Goal: Contribute content

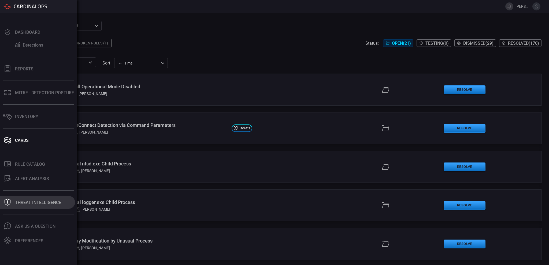
click at [32, 199] on button "Threat Intelligence" at bounding box center [37, 202] width 75 height 13
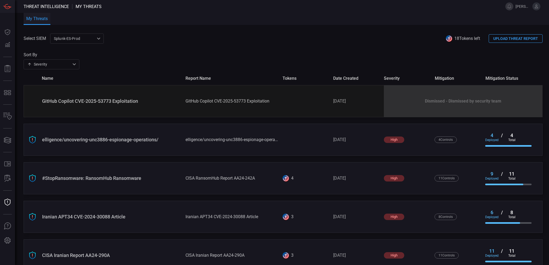
click at [492, 39] on button "UPLOAD THREAT REPORT" at bounding box center [516, 38] width 54 height 9
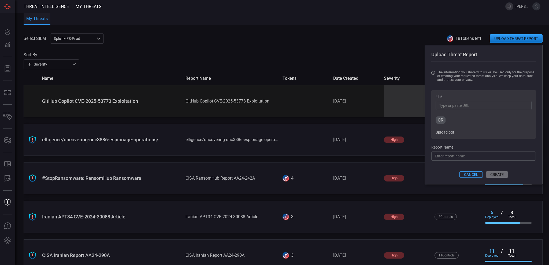
click at [445, 108] on input "Link" at bounding box center [483, 105] width 96 height 9
paste input "[URL][DOMAIN_NAME]"
type input "[URL][DOMAIN_NAME]"
type input "log/ctrl-tinycolor-and-40-npm-packages-compromised"
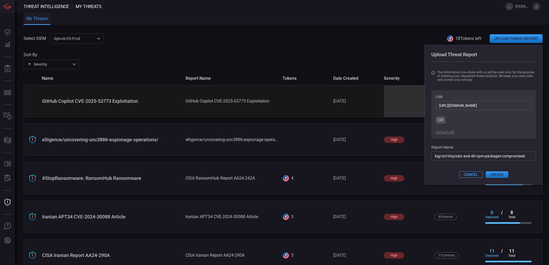
type input "[URL][DOMAIN_NAME]"
click at [452, 155] on input "log/ctrl-tinycolor-and-40-npm-packages-compromised" at bounding box center [483, 156] width 105 height 9
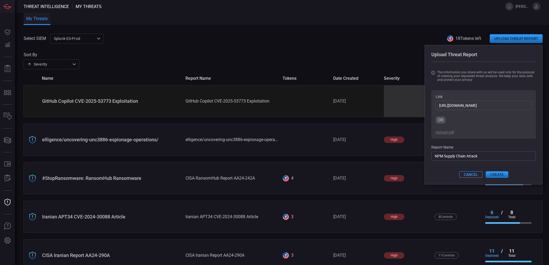
type input "NPM Supply Chain Attack"
click at [496, 173] on button "CREATE" at bounding box center [497, 175] width 23 height 6
